Goal: Information Seeking & Learning: Check status

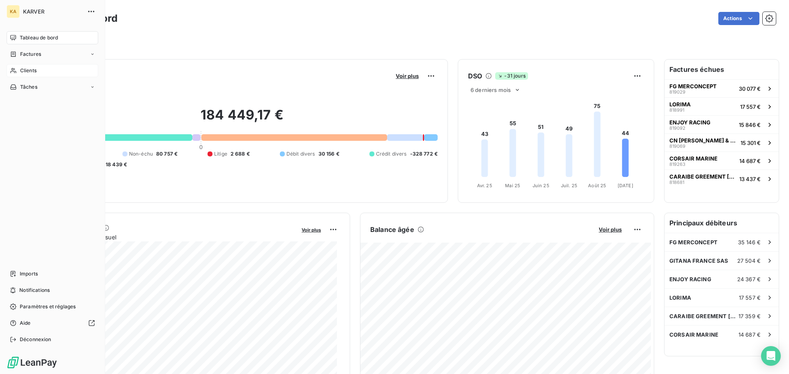
click at [30, 72] on span "Clients" at bounding box center [28, 70] width 16 height 7
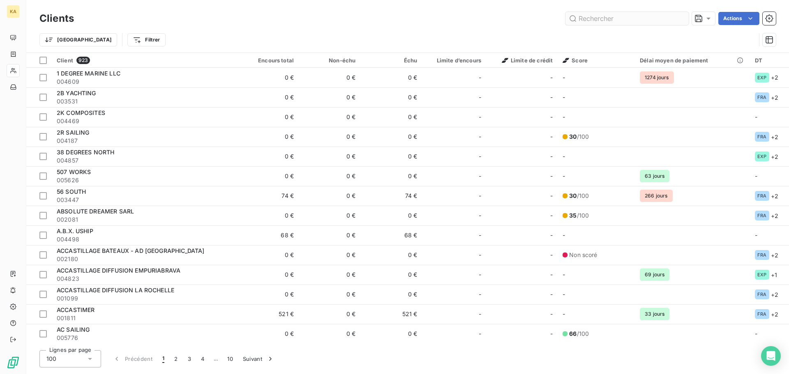
click at [624, 22] on input "text" at bounding box center [626, 18] width 123 height 13
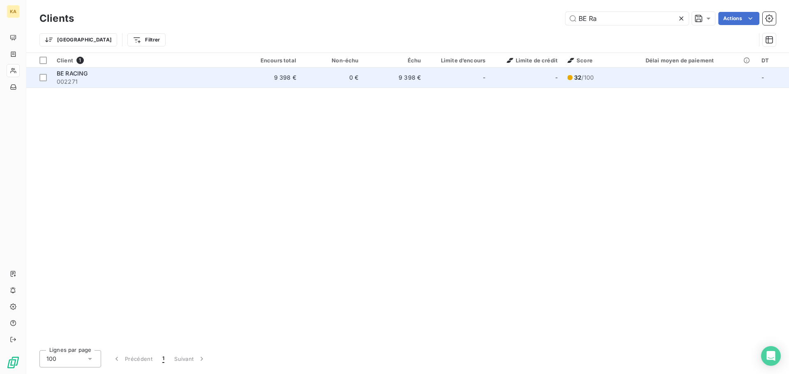
type input "BE Ra"
click at [67, 78] on span "002271" at bounding box center [145, 82] width 177 height 8
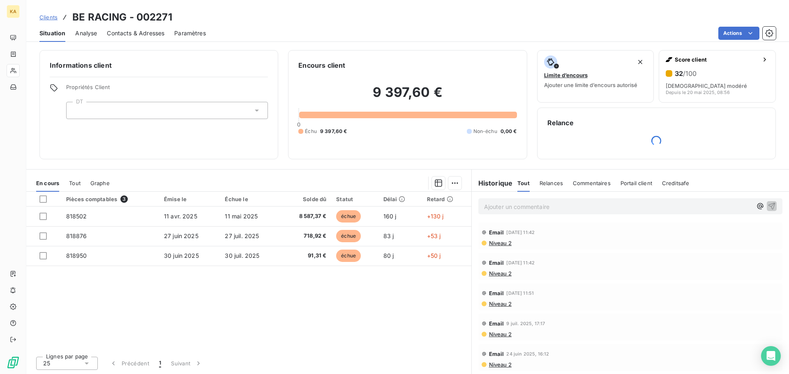
click at [142, 35] on span "Contacts & Adresses" at bounding box center [136, 33] width 58 height 8
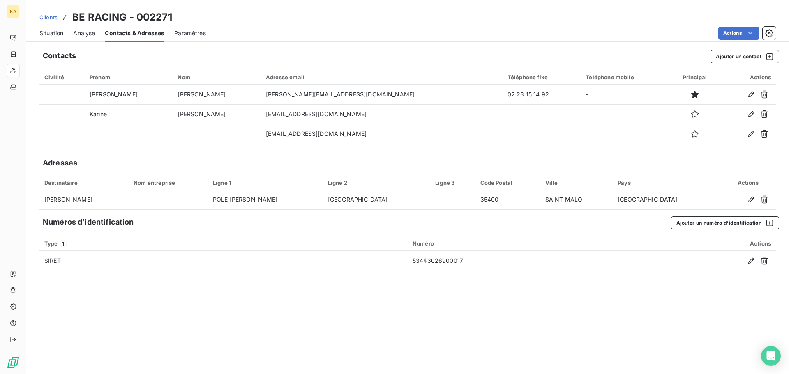
click at [86, 32] on span "Analyse" at bounding box center [84, 33] width 22 height 8
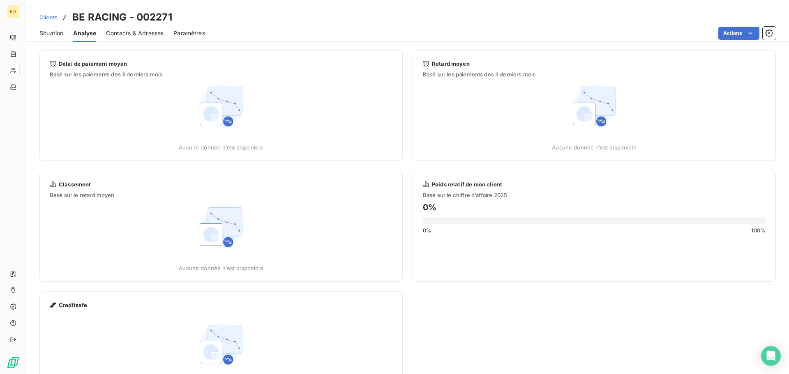
click at [45, 31] on span "Situation" at bounding box center [51, 33] width 24 height 8
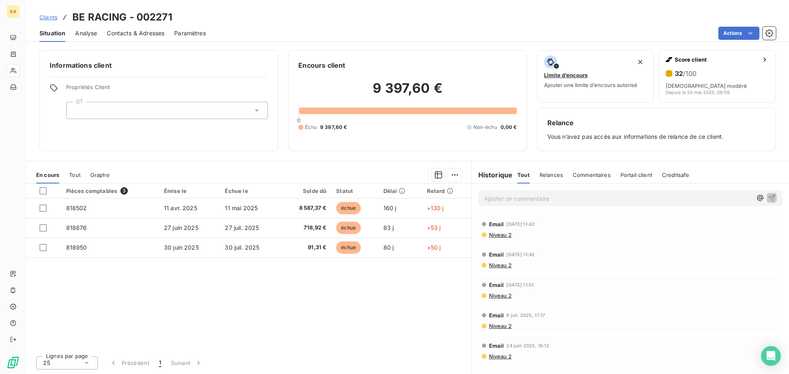
click at [191, 34] on span "Paramètres" at bounding box center [190, 33] width 32 height 8
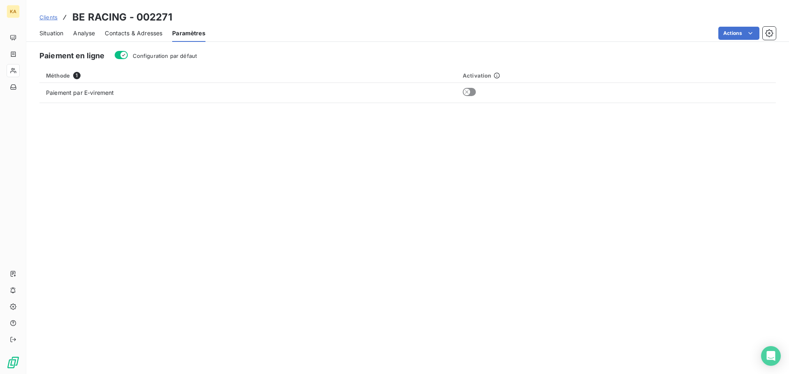
click at [48, 29] on span "Situation" at bounding box center [51, 33] width 24 height 8
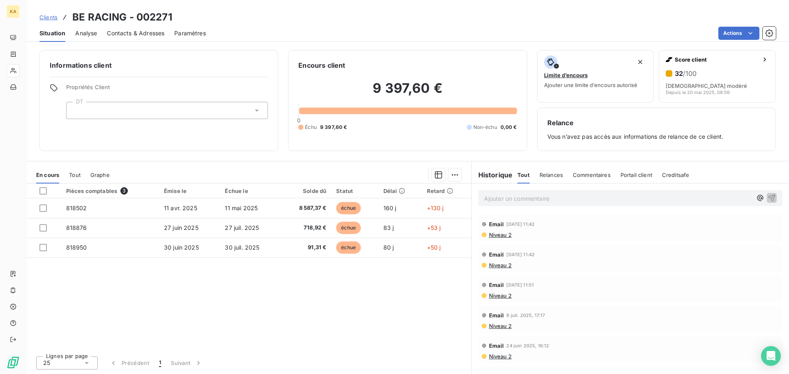
click at [548, 176] on span "Relances" at bounding box center [550, 175] width 23 height 7
click at [593, 176] on span "Commentaires" at bounding box center [592, 175] width 38 height 7
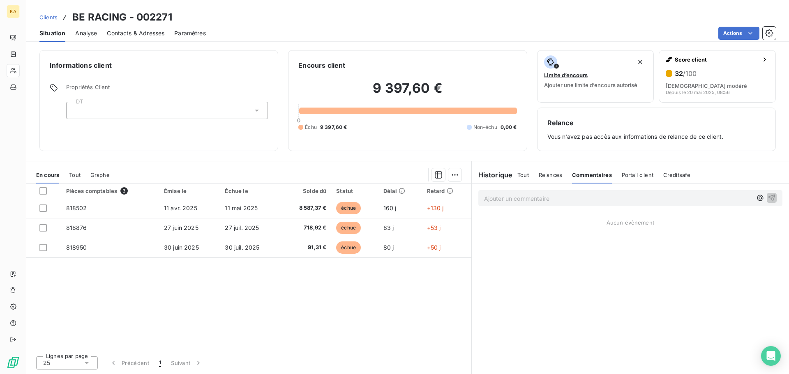
click at [525, 176] on span "Tout" at bounding box center [523, 175] width 12 height 7
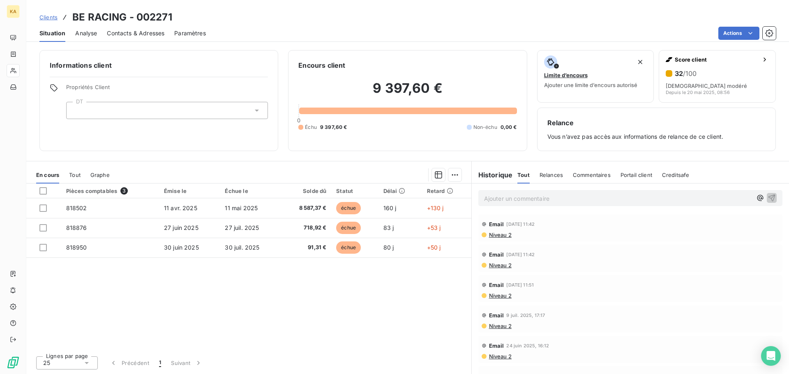
click at [647, 175] on span "Portail client" at bounding box center [636, 175] width 32 height 7
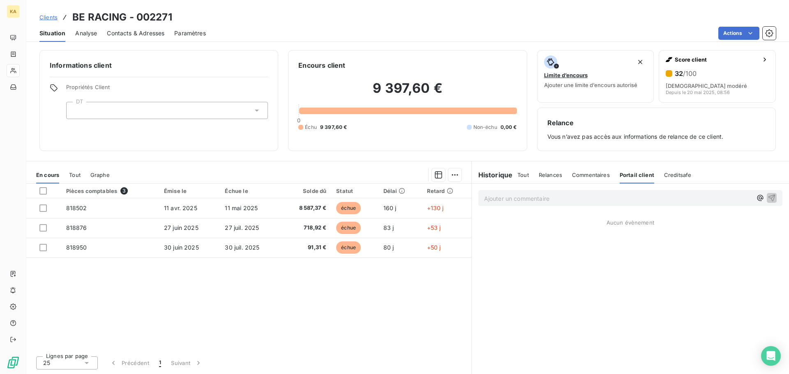
click at [674, 175] on span "Creditsafe" at bounding box center [678, 175] width 28 height 7
click at [523, 175] on span "Tout" at bounding box center [523, 175] width 12 height 7
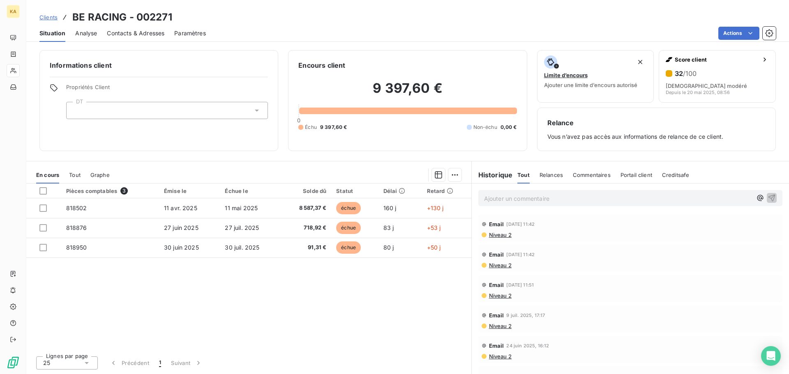
click at [555, 175] on span "Relances" at bounding box center [550, 175] width 23 height 7
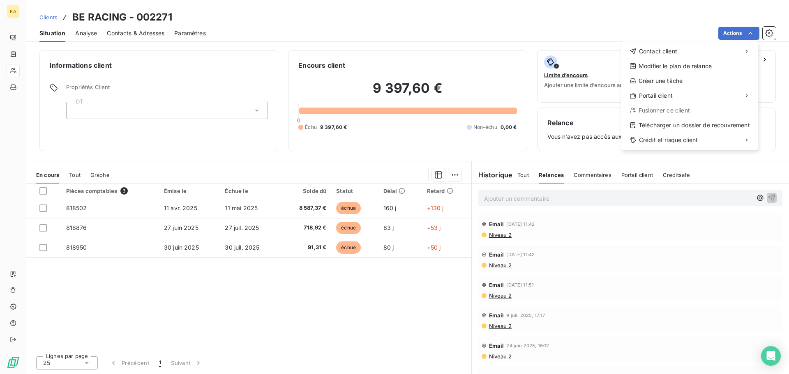
click at [663, 14] on html "KA Clients BE RACING - 002271 Situation Analyse Contacts & Adresses Paramètres …" at bounding box center [394, 187] width 789 height 374
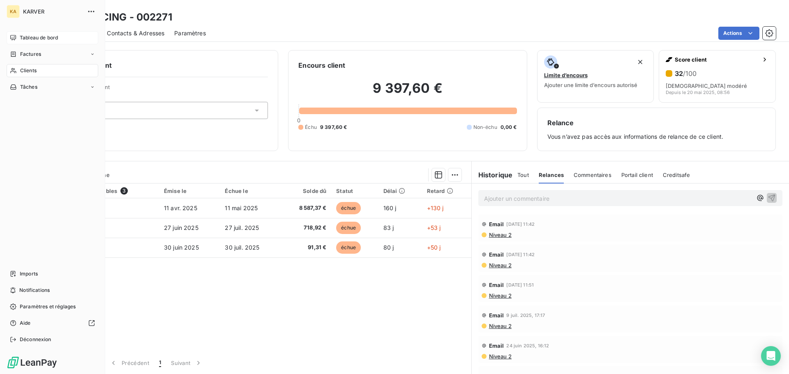
click at [35, 37] on span "Tableau de bord" at bounding box center [39, 37] width 38 height 7
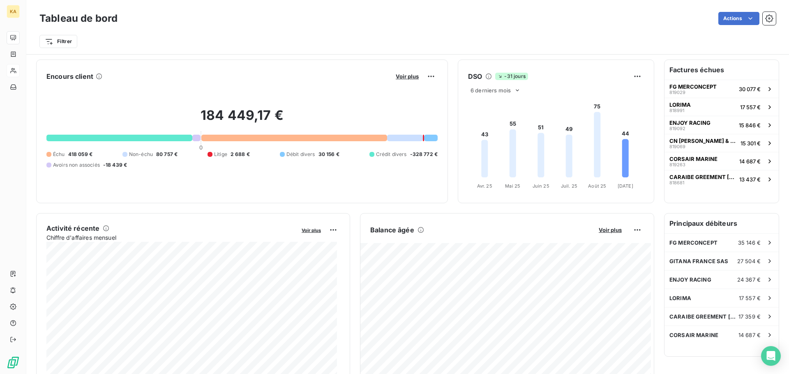
scroll to position [1, 0]
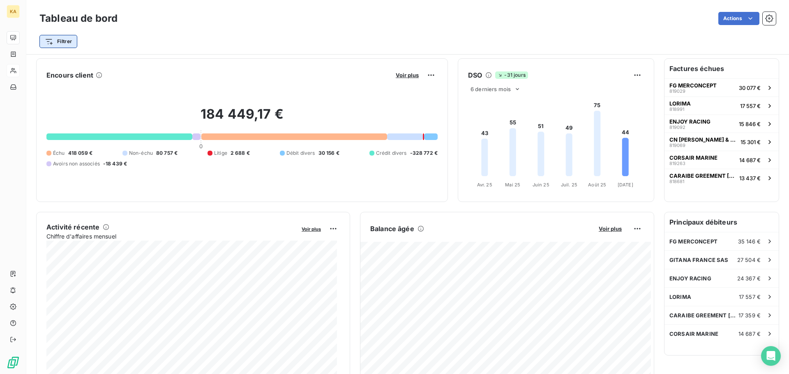
click at [69, 46] on html "KA Tableau de bord Actions Filtrer Encours client Voir plus 184 449,17 € 0 Échu…" at bounding box center [394, 187] width 789 height 374
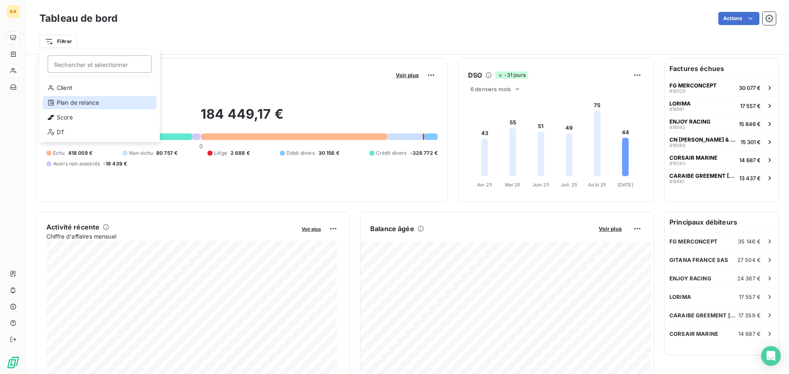
click at [90, 103] on div "Plan de relance" at bounding box center [100, 102] width 114 height 13
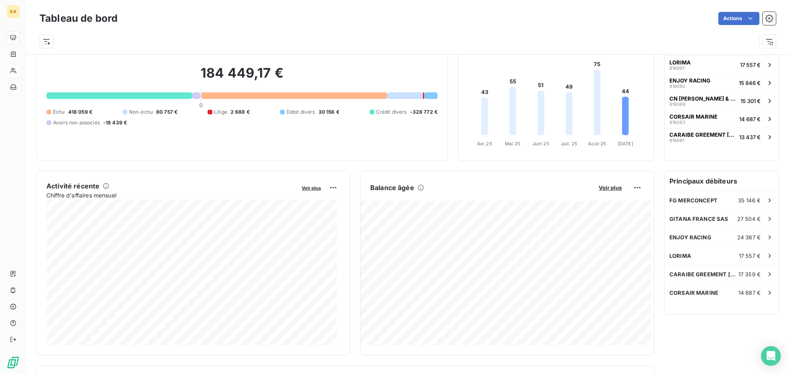
scroll to position [26, 0]
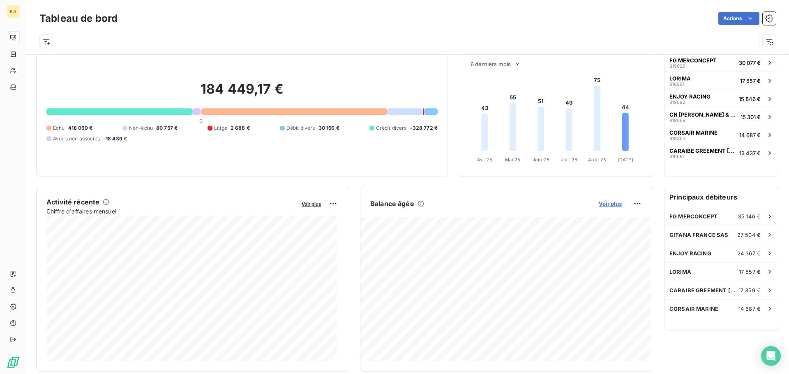
click at [607, 205] on span "Voir plus" at bounding box center [609, 203] width 23 height 7
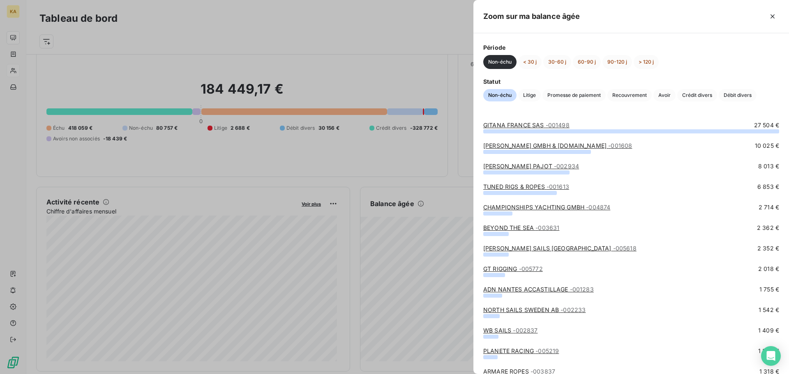
click at [508, 64] on button "Non-échu" at bounding box center [499, 62] width 33 height 14
click at [501, 95] on span "Non-échu" at bounding box center [499, 95] width 33 height 12
click at [771, 15] on icon "button" at bounding box center [772, 16] width 4 height 4
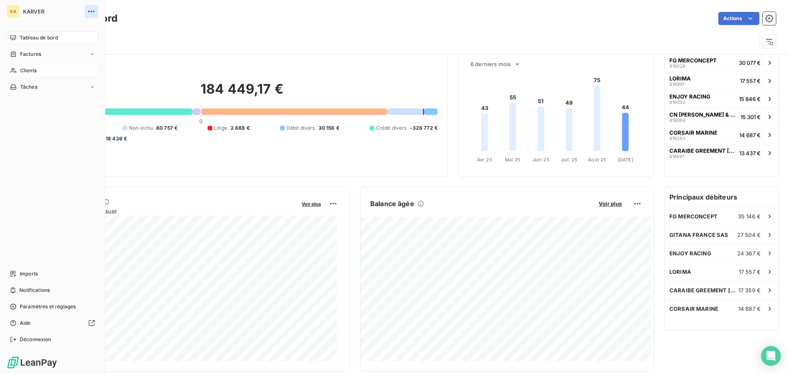
click at [90, 11] on icon "button" at bounding box center [91, 11] width 8 height 8
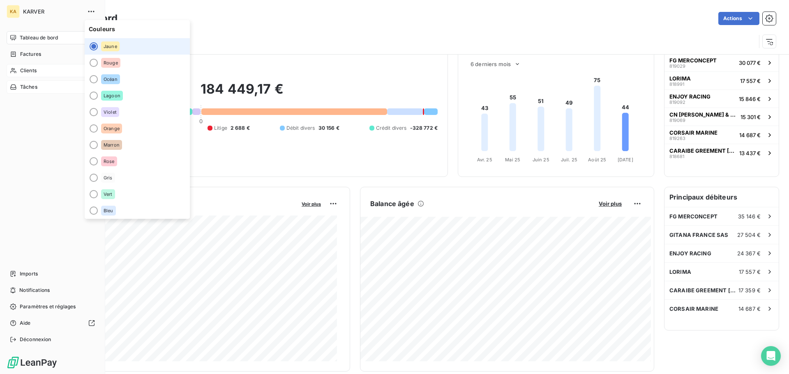
click at [38, 90] on div "Tâches" at bounding box center [53, 87] width 92 height 13
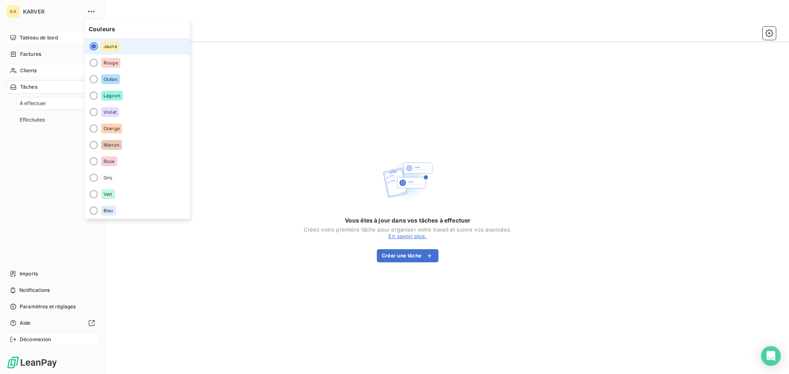
click at [47, 341] on span "Déconnexion" at bounding box center [36, 339] width 32 height 7
